Goal: Transaction & Acquisition: Subscribe to service/newsletter

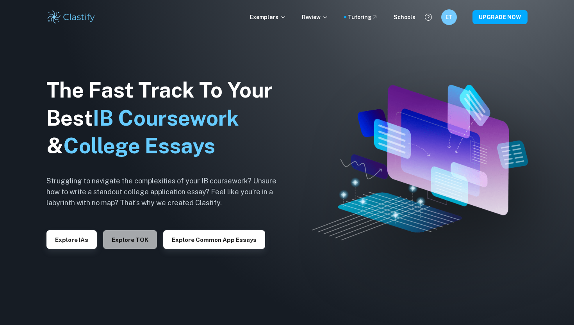
click at [139, 245] on button "Explore TOK" at bounding box center [130, 239] width 54 height 19
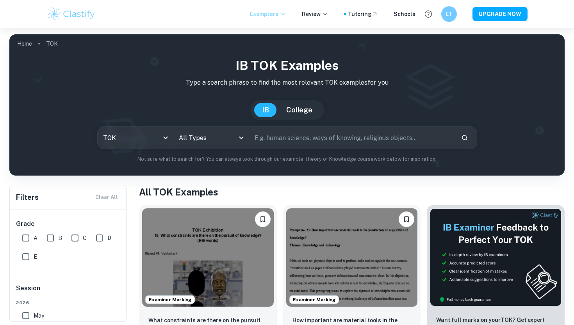
click at [277, 17] on p "Exemplars" at bounding box center [268, 14] width 36 height 9
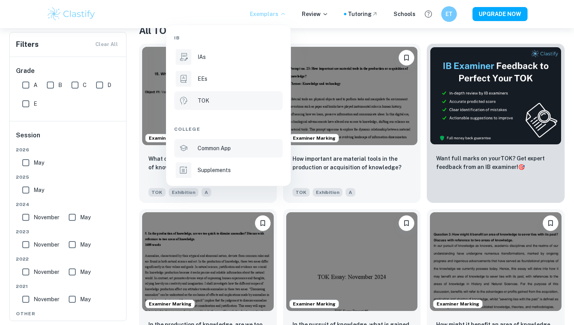
scroll to position [188, 0]
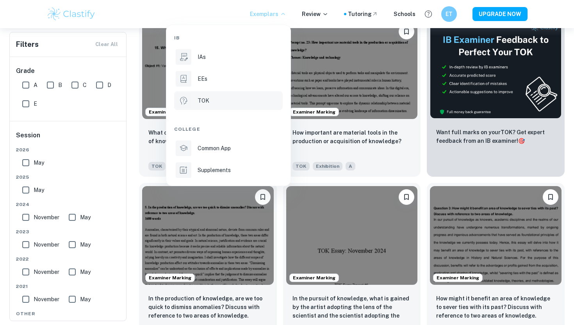
click at [325, 16] on div at bounding box center [287, 162] width 574 height 325
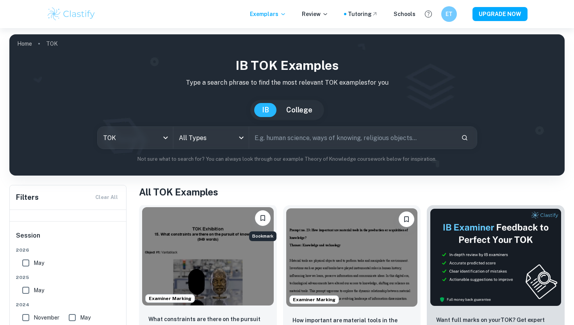
scroll to position [25, 0]
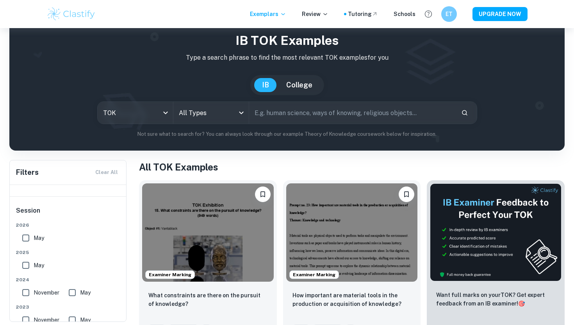
click at [329, 115] on input "text" at bounding box center [352, 113] width 206 height 22
paste input "What role do experts play in influencing our consumption or acquisition of know…"
type input "What role do experts play in influencing our consumption or acquisition of know…"
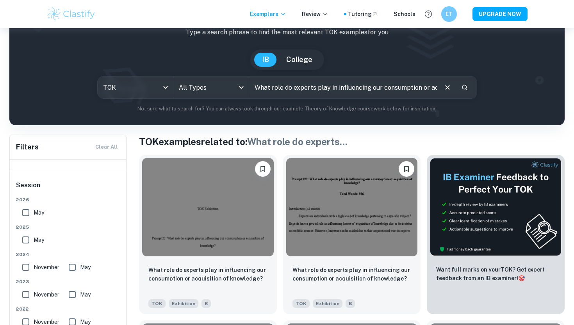
scroll to position [90, 0]
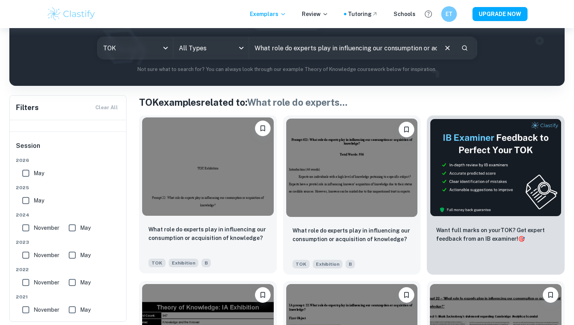
click at [239, 201] on img at bounding box center [208, 167] width 132 height 98
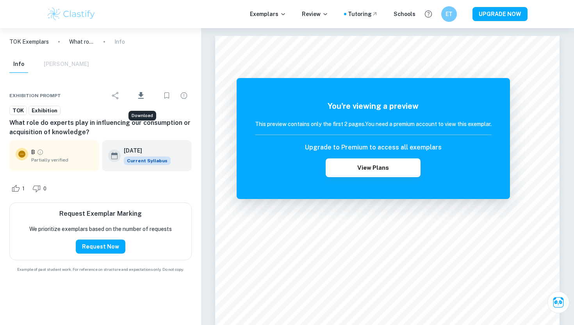
click at [146, 96] on icon "Download" at bounding box center [140, 95] width 9 height 9
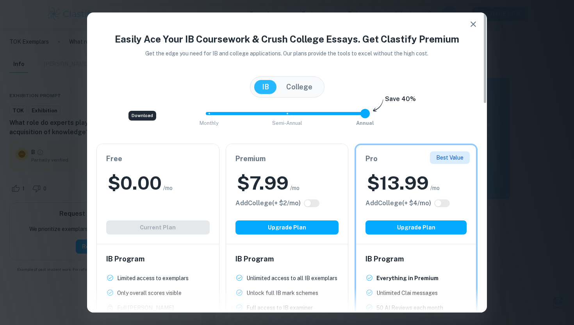
click at [470, 20] on icon "button" at bounding box center [473, 24] width 9 height 9
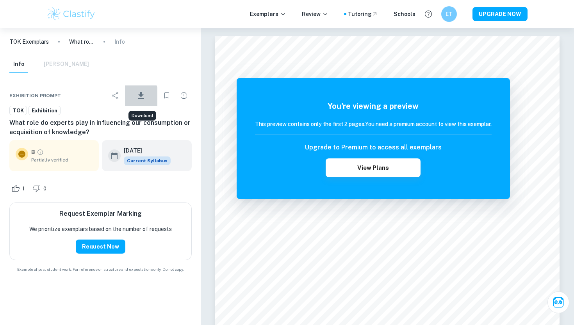
click at [137, 96] on icon "Download" at bounding box center [140, 95] width 9 height 9
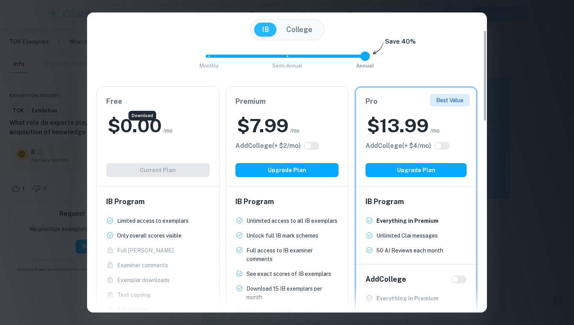
scroll to position [58, 0]
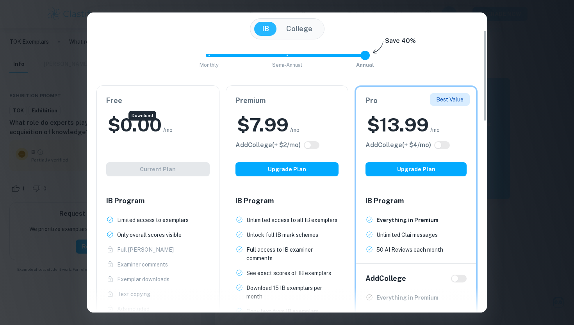
click at [284, 59] on span "Monthly Semi-Annual Annual" at bounding box center [287, 55] width 156 height 13
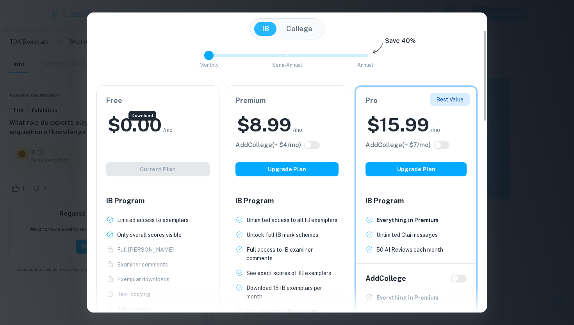
click at [226, 57] on span "Monthly Semi-Annual Annual" at bounding box center [287, 55] width 156 height 13
click at [357, 53] on span "Monthly Semi-Annual Annual" at bounding box center [287, 55] width 156 height 13
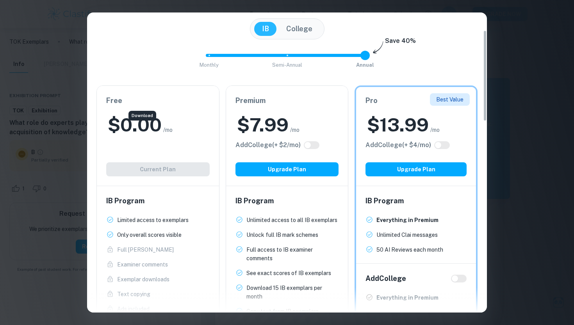
click at [289, 54] on span at bounding box center [284, 55] width 156 height 3
click at [296, 29] on button "College" at bounding box center [300, 29] width 42 height 14
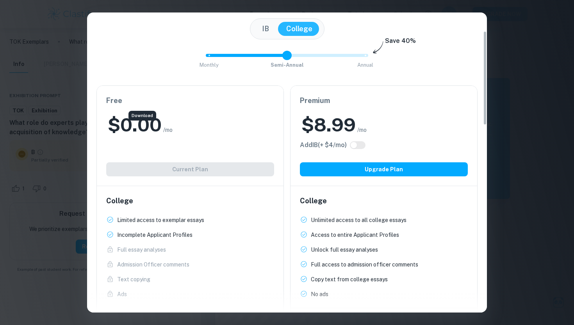
click at [368, 58] on div "Monthly Semi-Annual Annual Save 40%" at bounding box center [286, 59] width 381 height 21
click at [368, 57] on span at bounding box center [287, 55] width 162 height 3
type input "0"
click at [223, 60] on span "Monthly Semi-Annual Annual" at bounding box center [287, 55] width 156 height 13
click at [267, 24] on button "IB" at bounding box center [265, 29] width 23 height 14
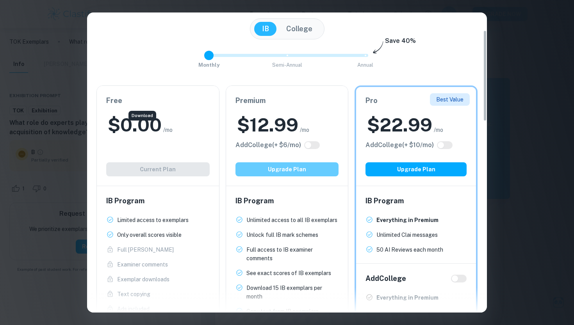
click at [309, 170] on button "Upgrade Plan" at bounding box center [288, 169] width 104 height 14
click at [505, 17] on div "Easily Ace Your IB Coursework & Crush College Essays. Get Clastify Premium Get …" at bounding box center [287, 162] width 574 height 325
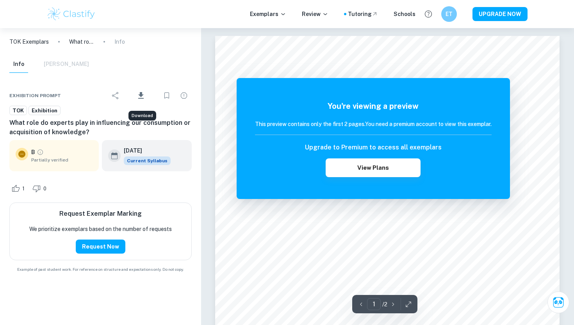
click at [441, 12] on div "Exemplars Review Tutoring Schools ET UPGRADE NOW" at bounding box center [287, 14] width 500 height 16
click at [449, 12] on h6 "ET" at bounding box center [449, 14] width 9 height 9
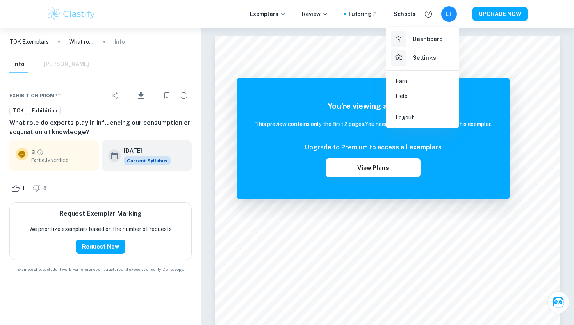
click at [412, 116] on p "Logout" at bounding box center [405, 117] width 18 height 9
